Goal: Task Accomplishment & Management: Use online tool/utility

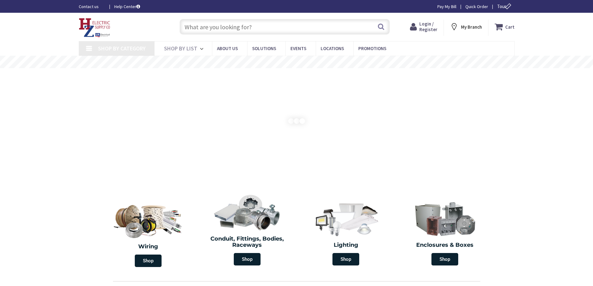
click at [431, 27] on span "Login / Register" at bounding box center [428, 27] width 18 height 12
type input "[GEOGRAPHIC_DATA], [GEOGRAPHIC_DATA]"
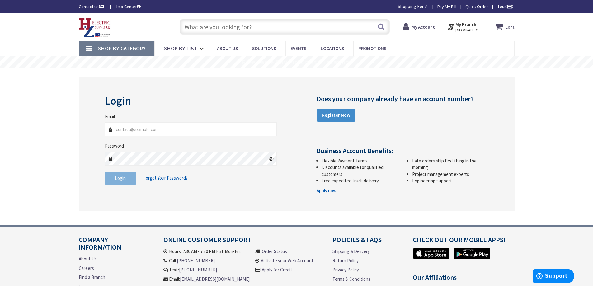
click at [130, 127] on input "Email" at bounding box center [191, 129] width 172 height 14
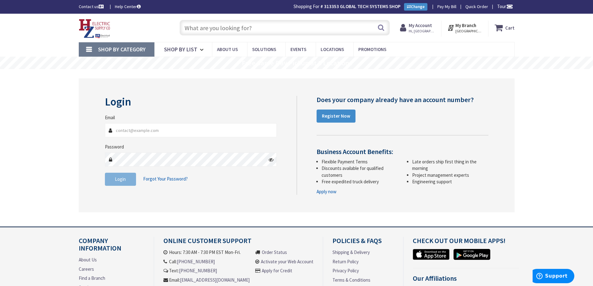
type input "malisap@gtechct.com"
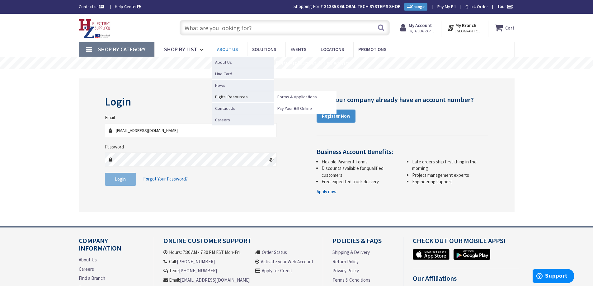
click at [228, 97] on span "Digital Resources" at bounding box center [243, 97] width 62 height 12
click at [221, 98] on span "Digital Resources" at bounding box center [243, 97] width 62 height 12
click at [289, 108] on span "Pay Your Bill Online" at bounding box center [294, 108] width 35 height 6
